Goal: Complete application form

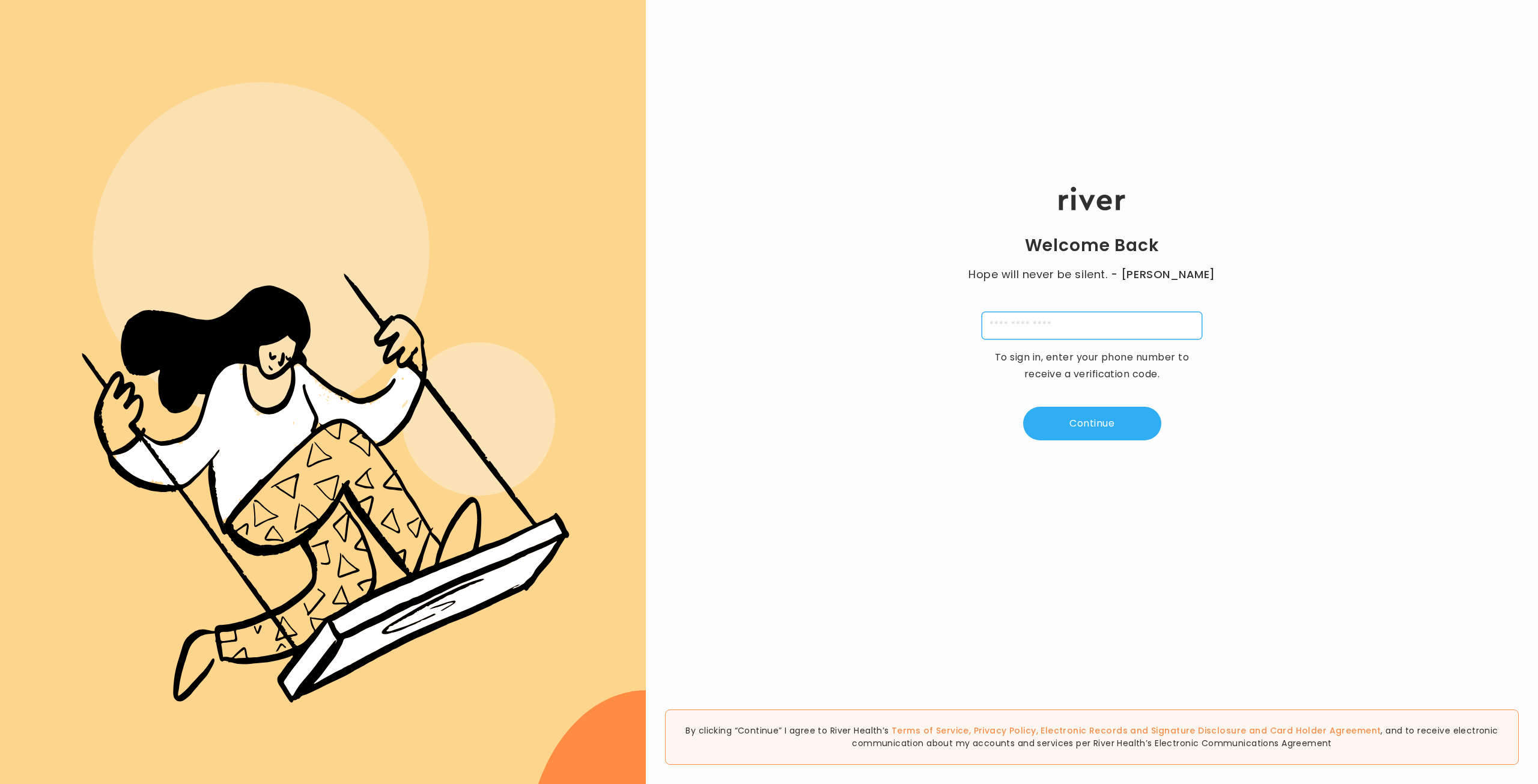
click at [1055, 325] on input "tel" at bounding box center [1092, 325] width 220 height 28
type input "**********"
click at [1093, 415] on button "Continue" at bounding box center [1092, 423] width 138 height 33
type input "*"
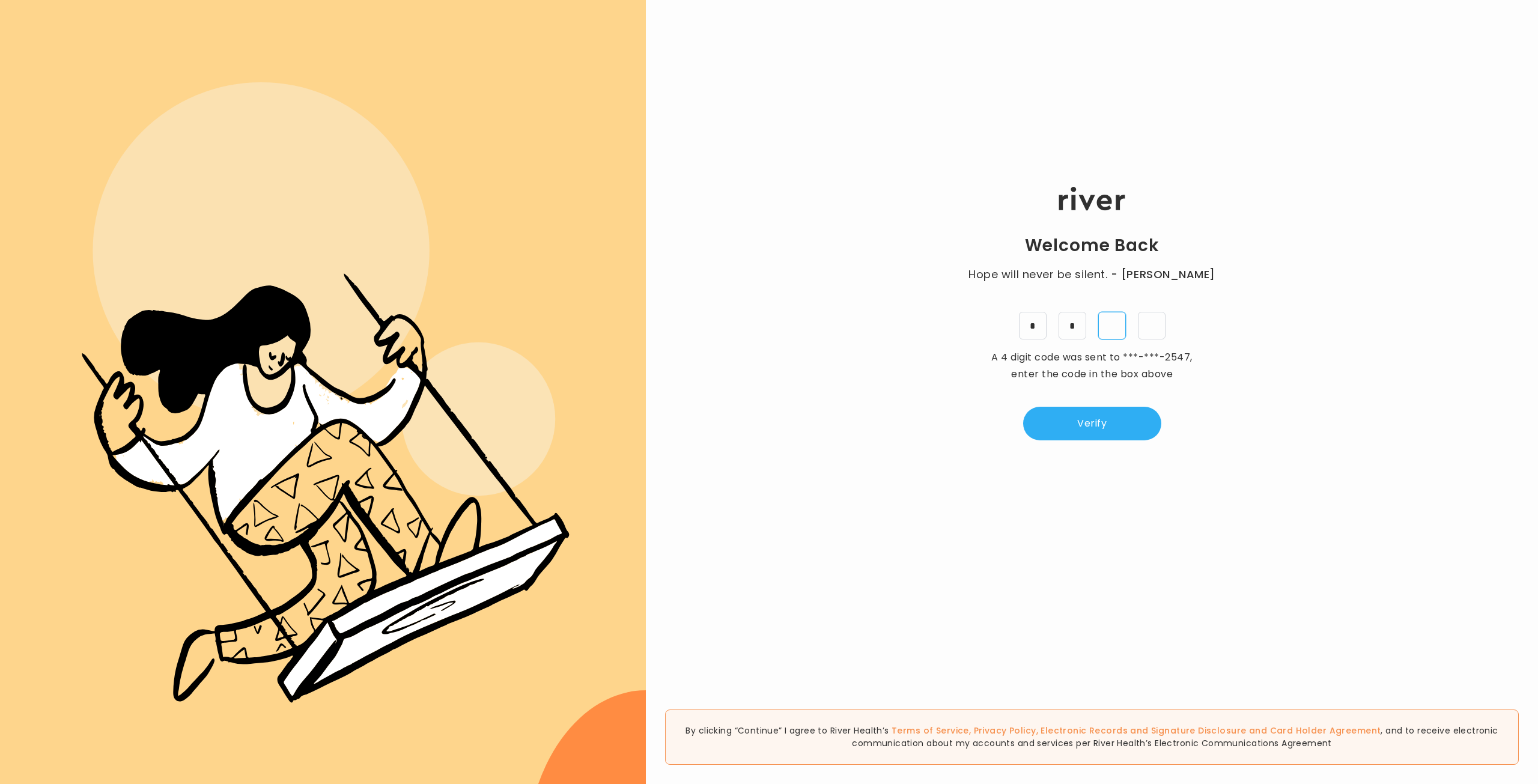
type input "*"
click at [1076, 416] on button "Verify" at bounding box center [1092, 423] width 138 height 33
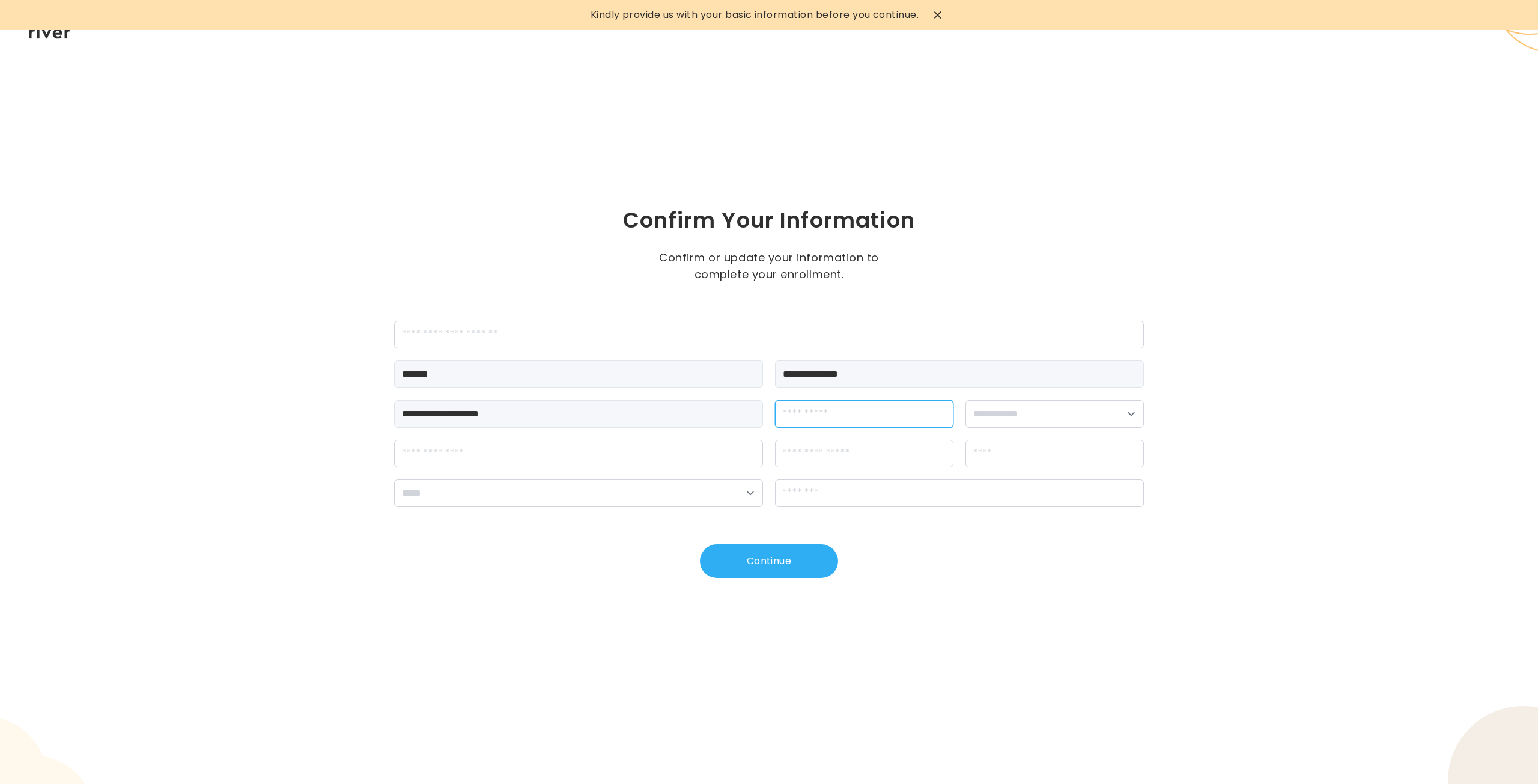
click at [823, 404] on input "dateOfBirth" at bounding box center [864, 414] width 178 height 28
click at [939, 15] on icon at bounding box center [938, 15] width 7 height 7
